Goal: Complete application form

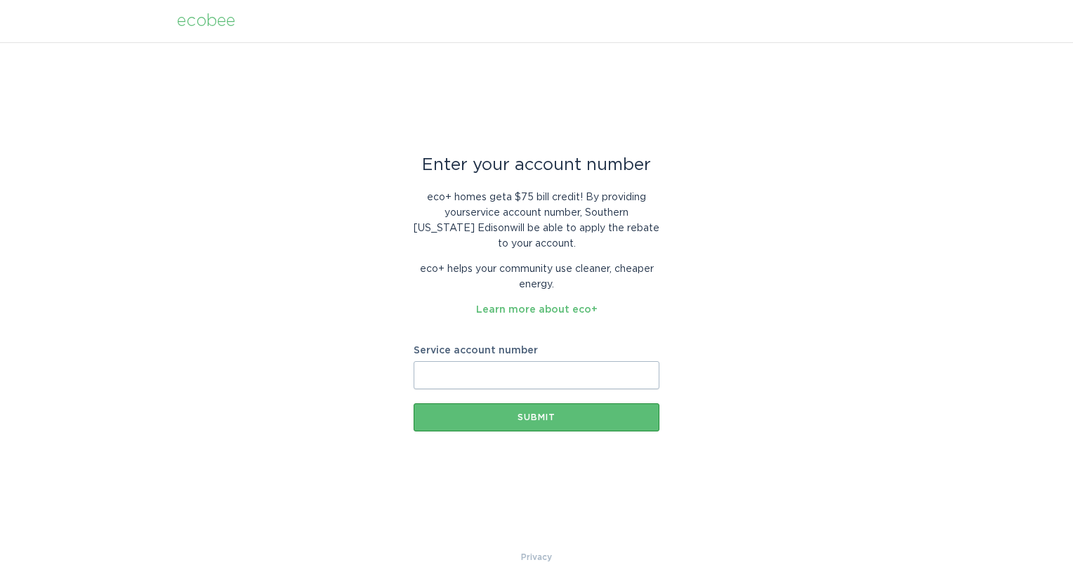
click at [528, 381] on input "Service account number" at bounding box center [537, 375] width 246 height 28
click at [527, 379] on input "Service account number" at bounding box center [537, 375] width 246 height 28
type input "701005359776"
click at [471, 426] on button "Submit" at bounding box center [537, 417] width 246 height 28
